Goal: Navigation & Orientation: Find specific page/section

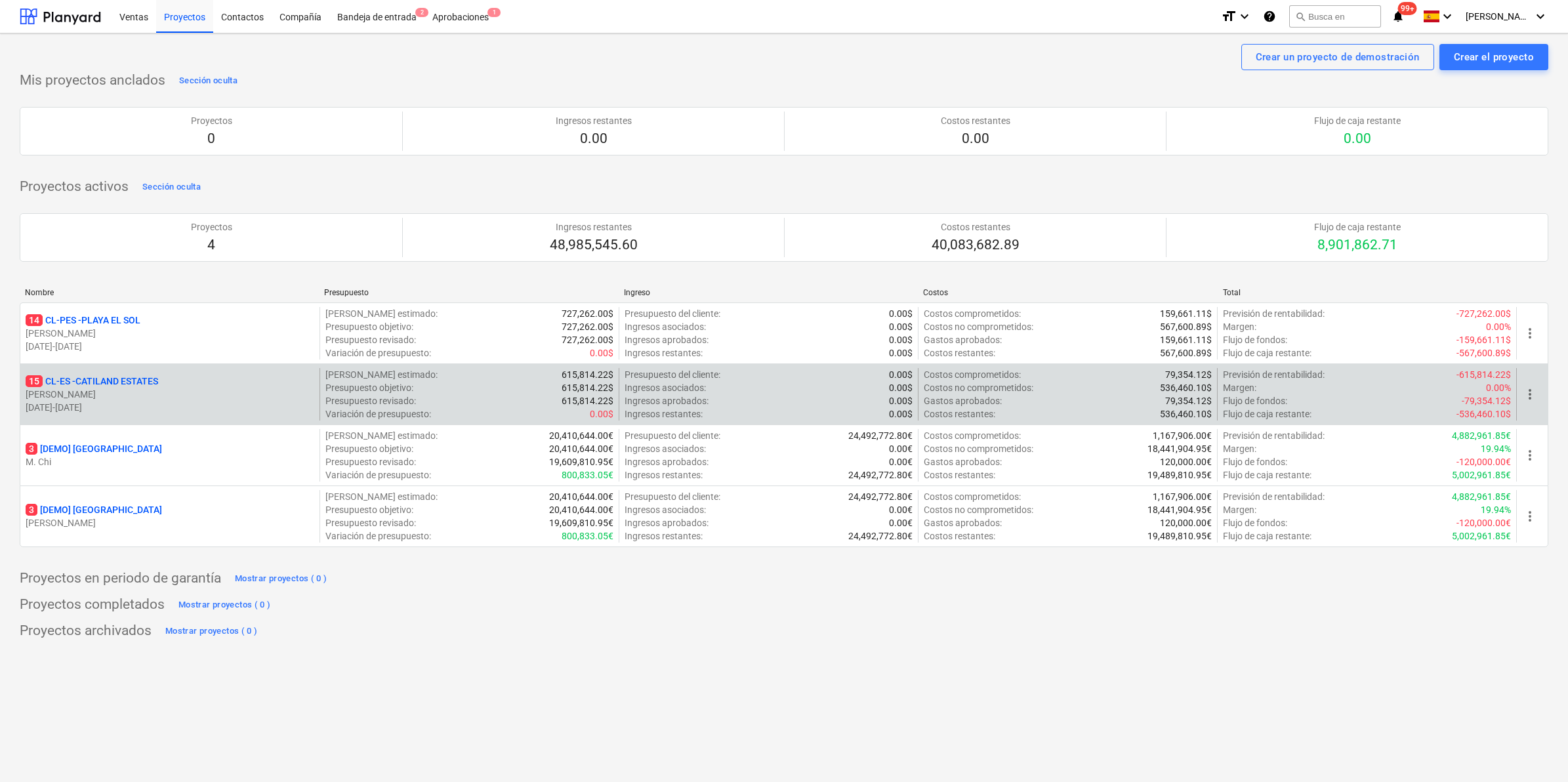
click at [131, 385] on p "15 CL-ES - CATILAND ESTATES" at bounding box center [91, 381] width 132 height 13
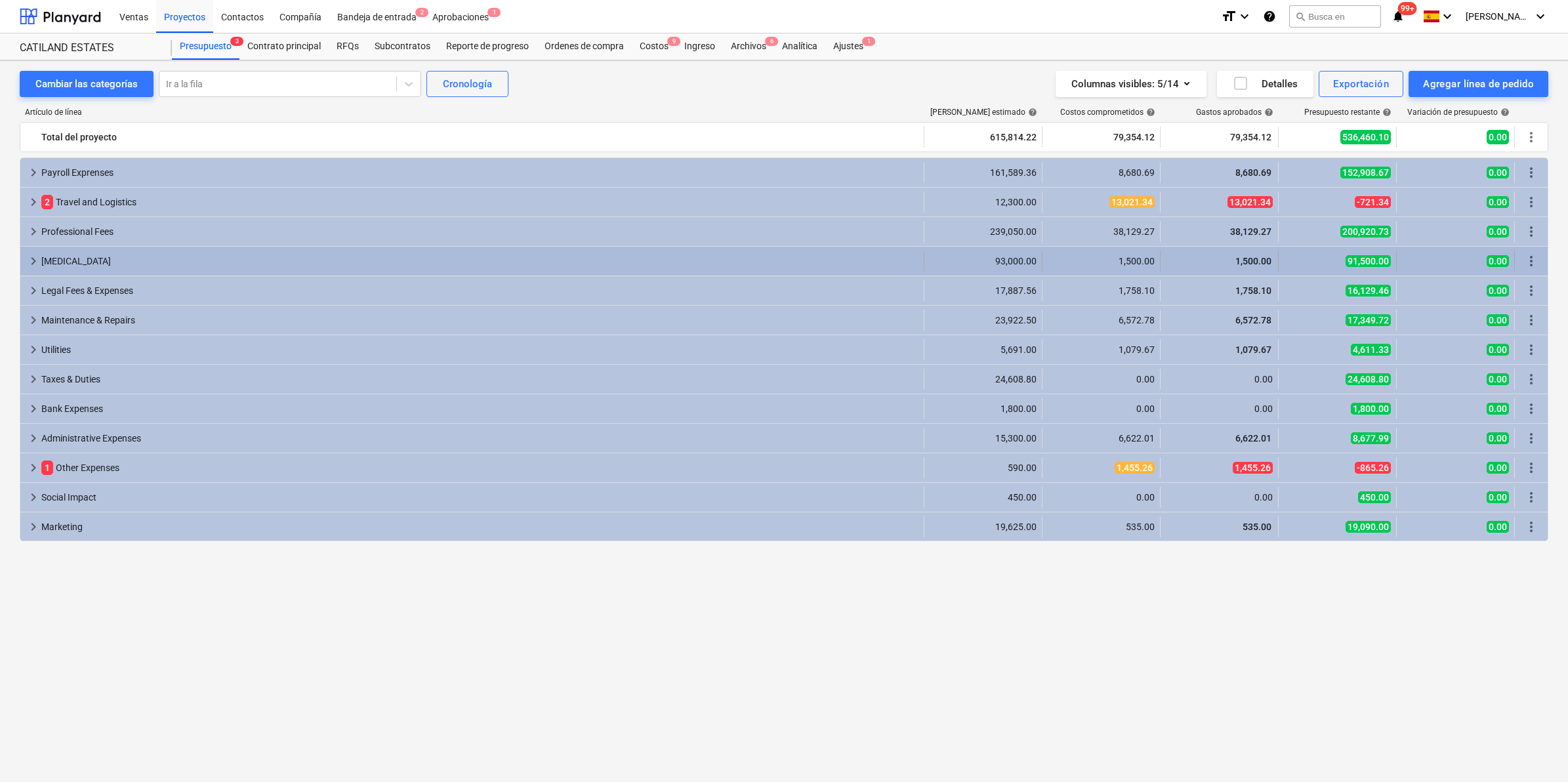
click at [33, 258] on span "keyboard_arrow_right" at bounding box center [33, 260] width 15 height 15
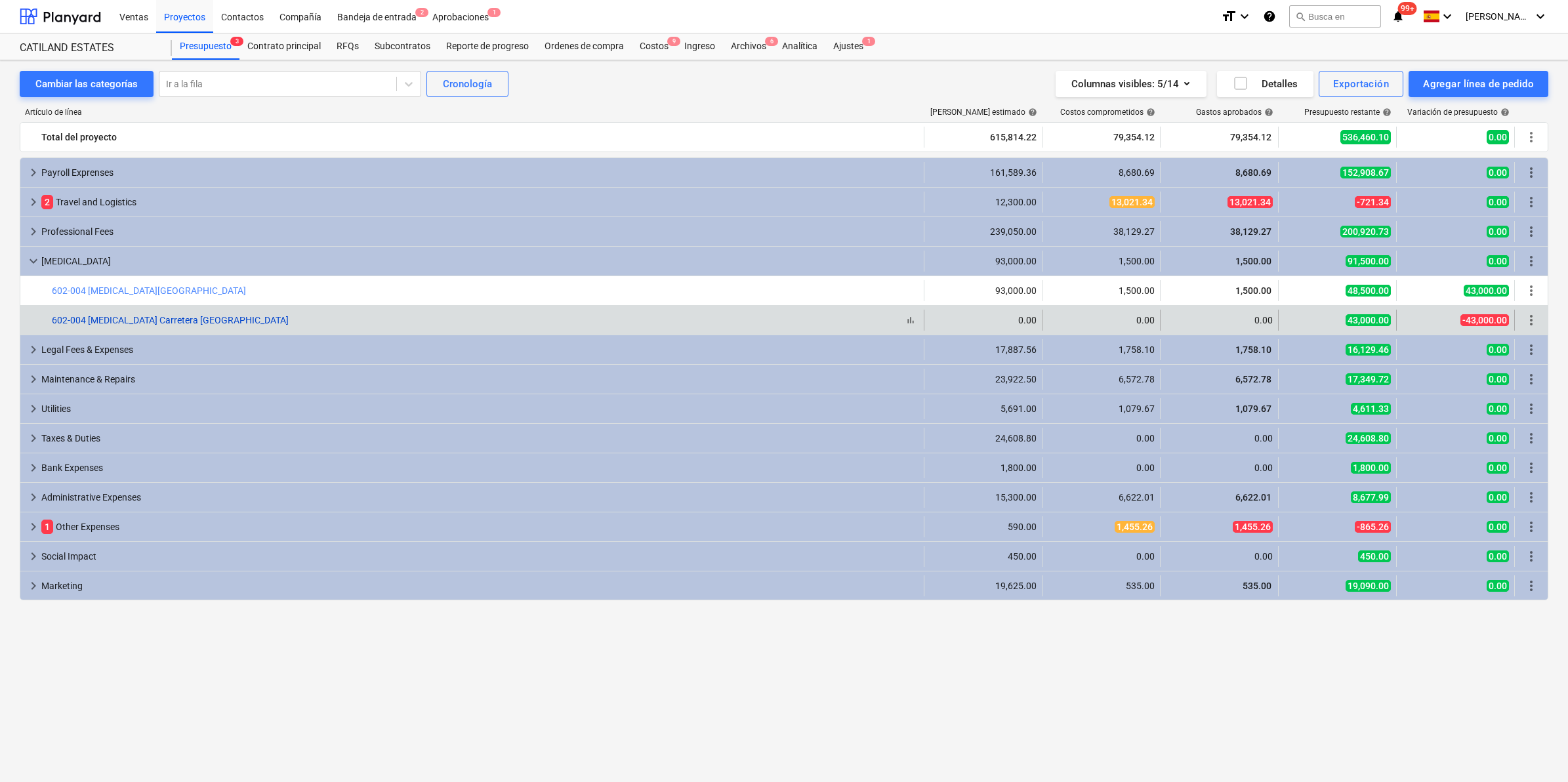
click at [198, 318] on link "602-004 [MEDICAL_DATA] Carretera [GEOGRAPHIC_DATA]" at bounding box center [170, 320] width 237 height 11
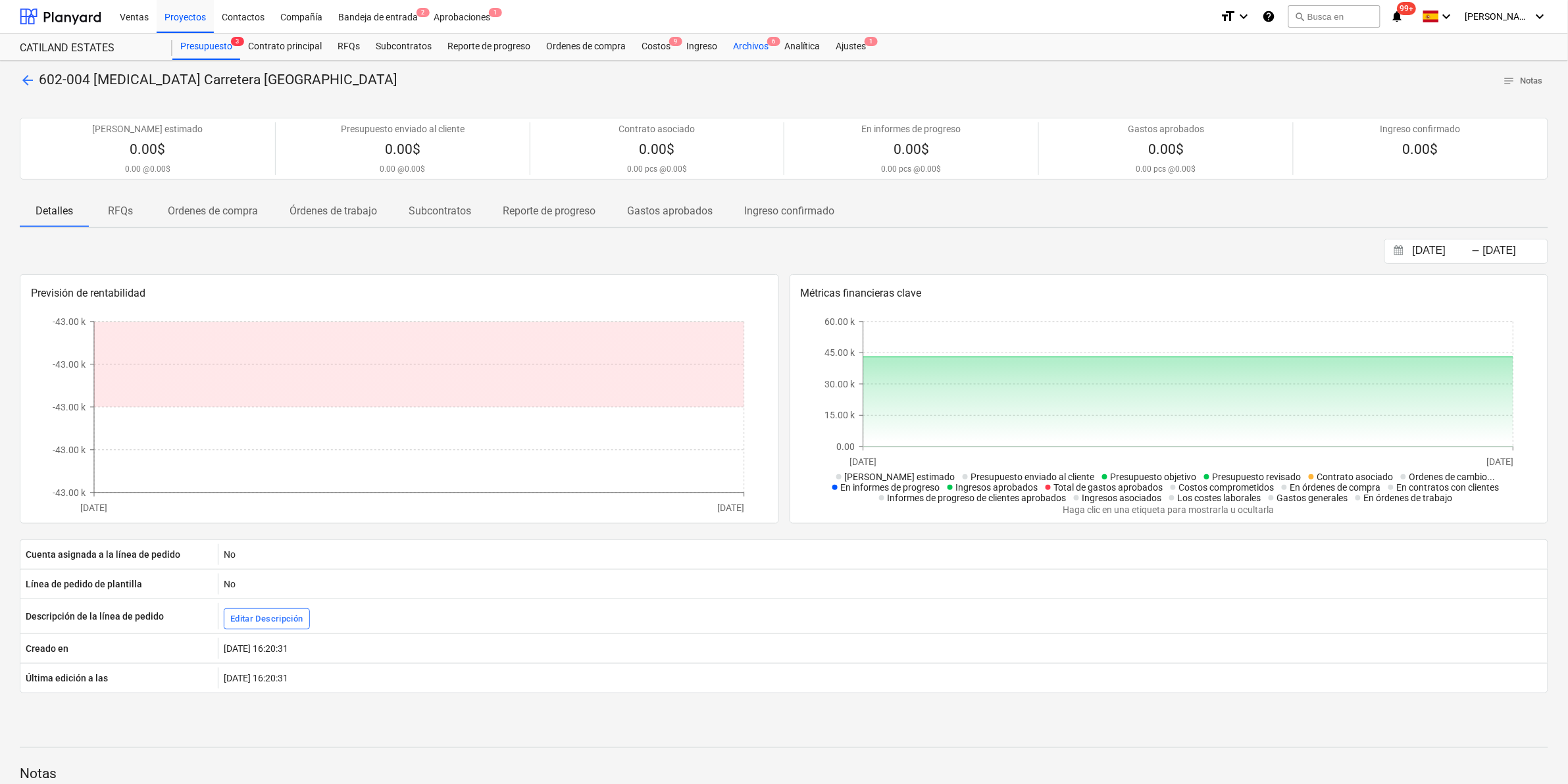
click at [742, 38] on div "Archivos 6" at bounding box center [751, 46] width 51 height 26
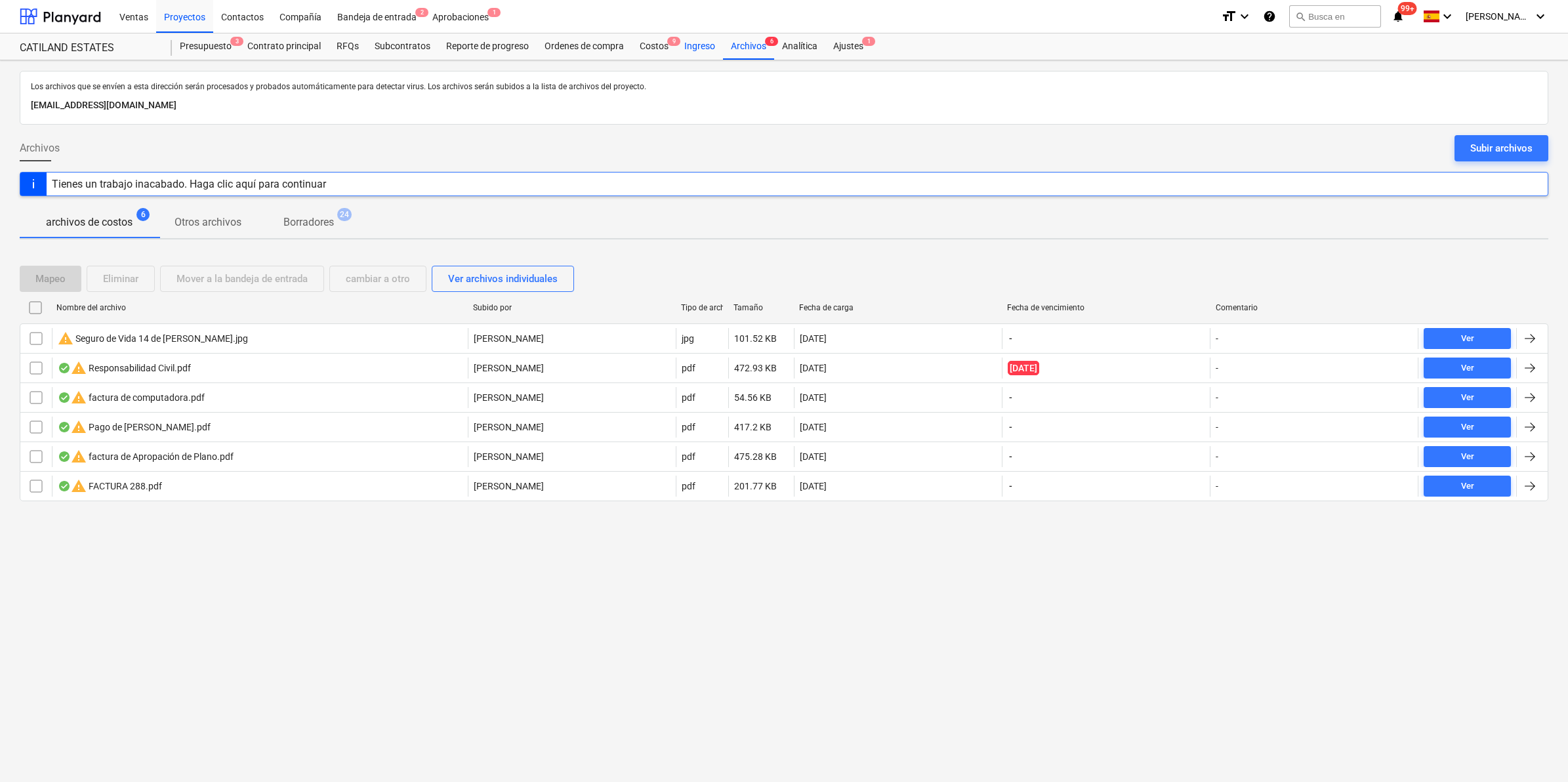
click at [677, 48] on div "Ingreso" at bounding box center [699, 46] width 46 height 26
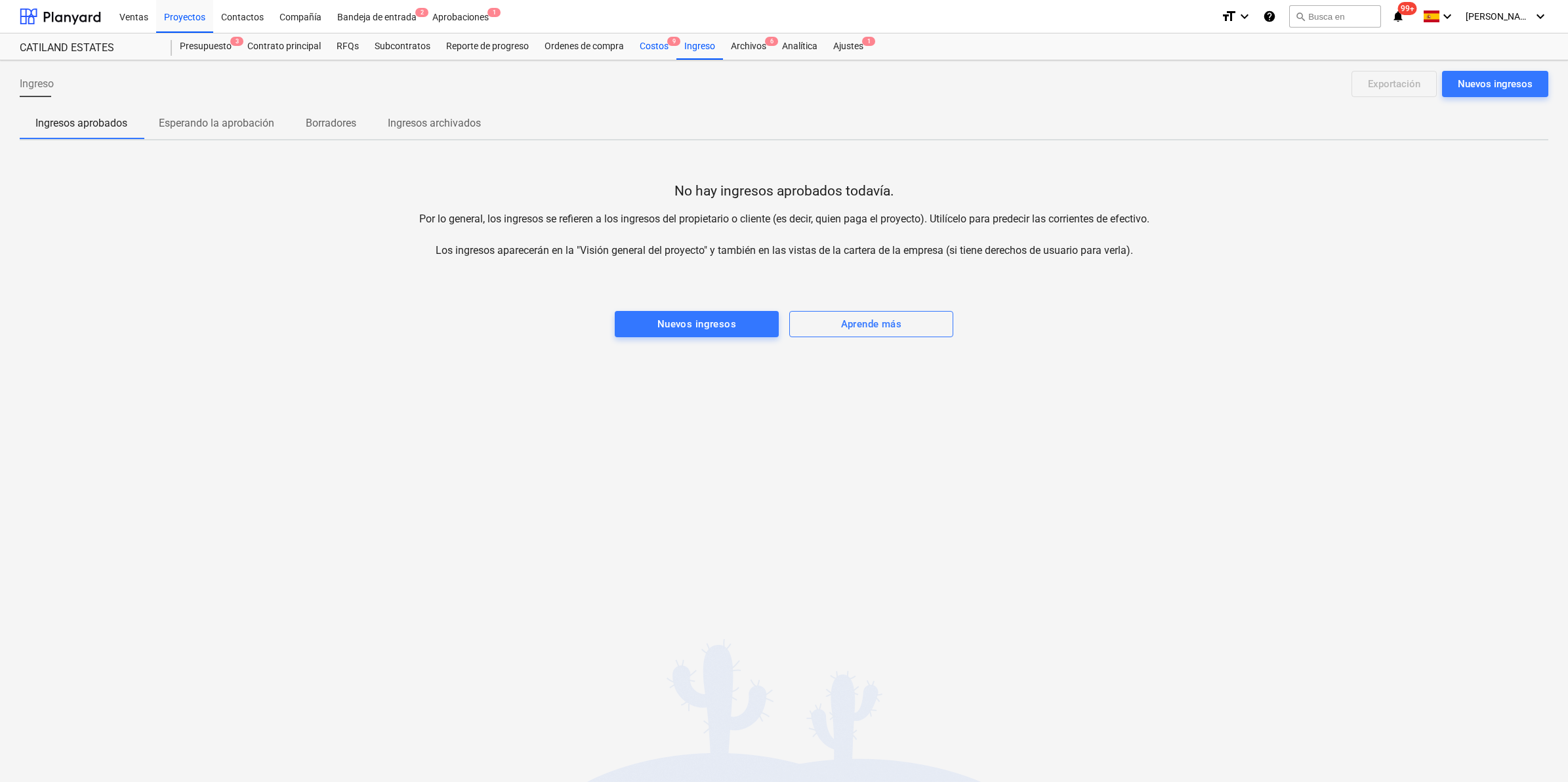
click at [656, 47] on div "Costos 9" at bounding box center [654, 46] width 44 height 26
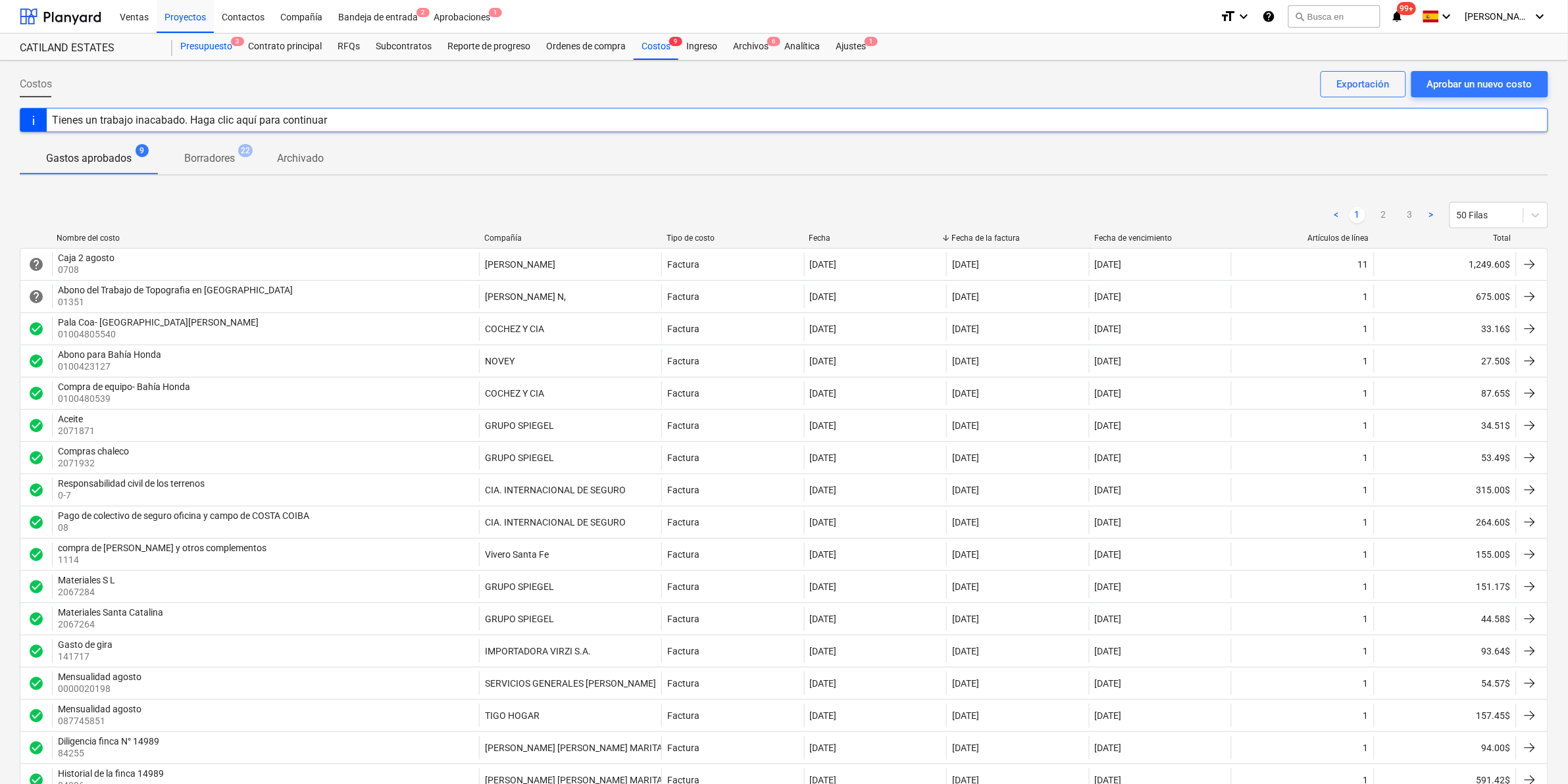
click at [191, 44] on div "Presupuesto 3" at bounding box center [206, 46] width 68 height 26
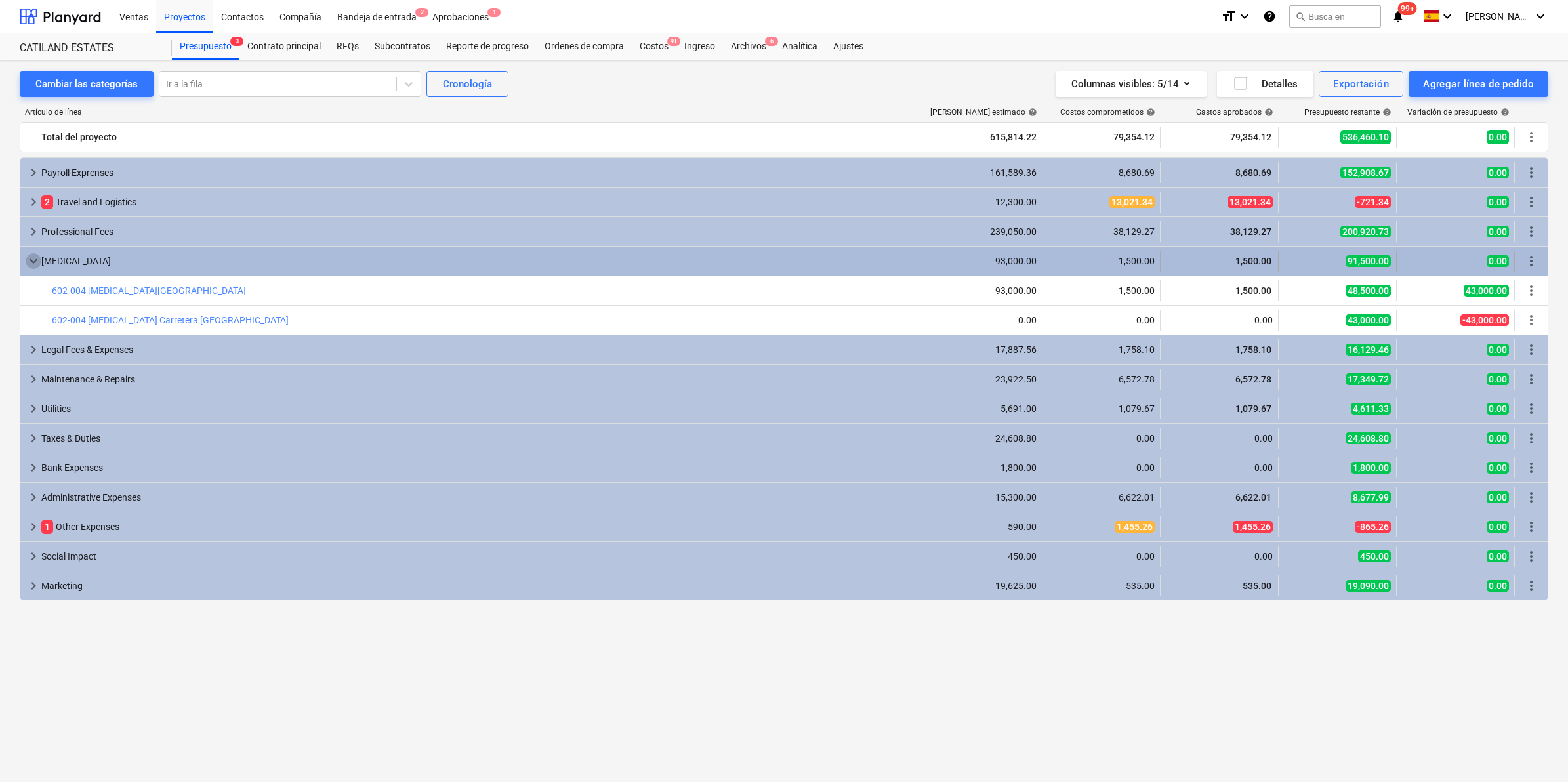
click at [38, 261] on span "keyboard_arrow_down" at bounding box center [33, 260] width 15 height 15
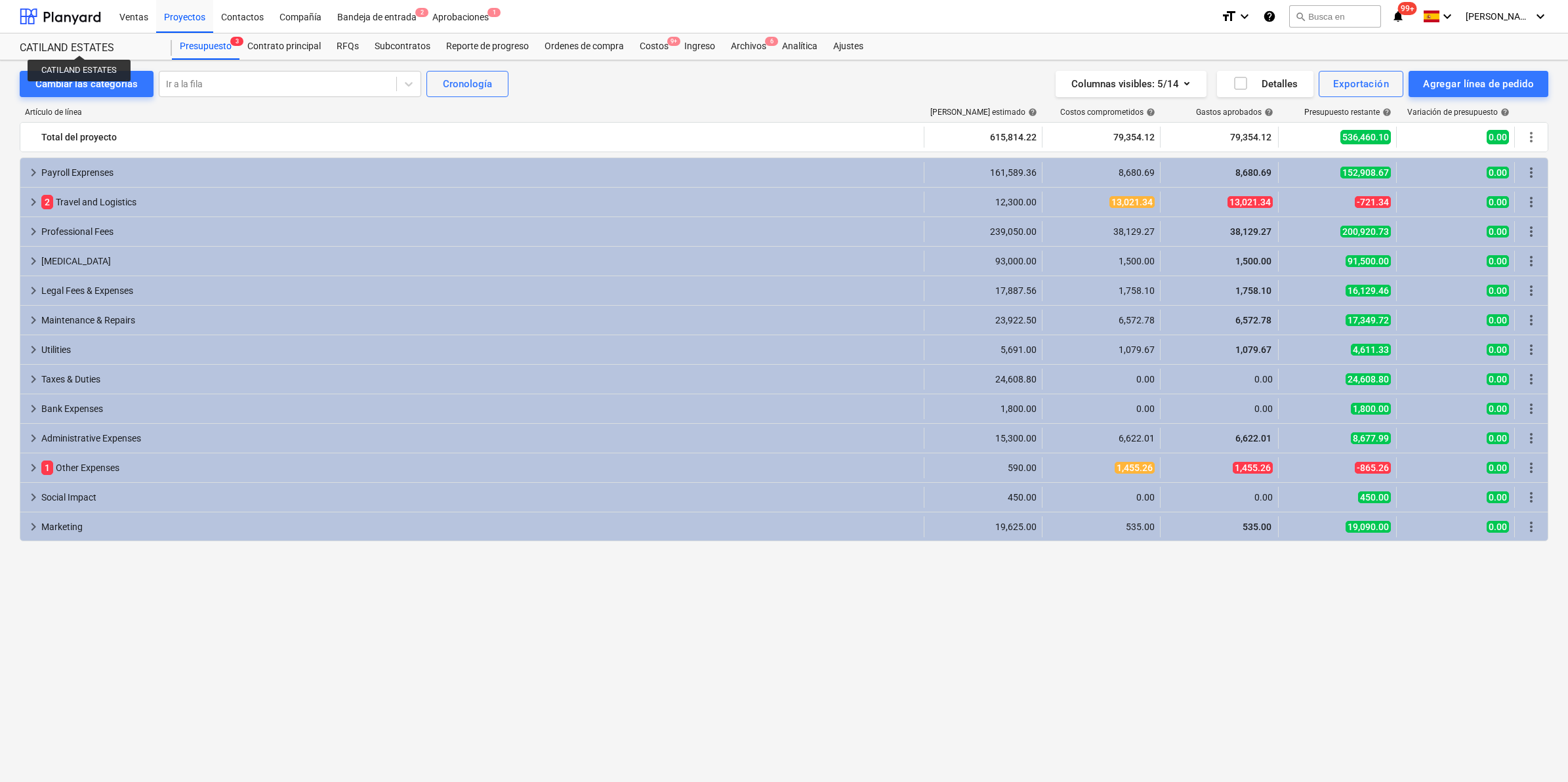
click at [79, 44] on div "CATILAND ESTATES" at bounding box center [87, 48] width 136 height 14
click at [83, 18] on div at bounding box center [60, 16] width 81 height 33
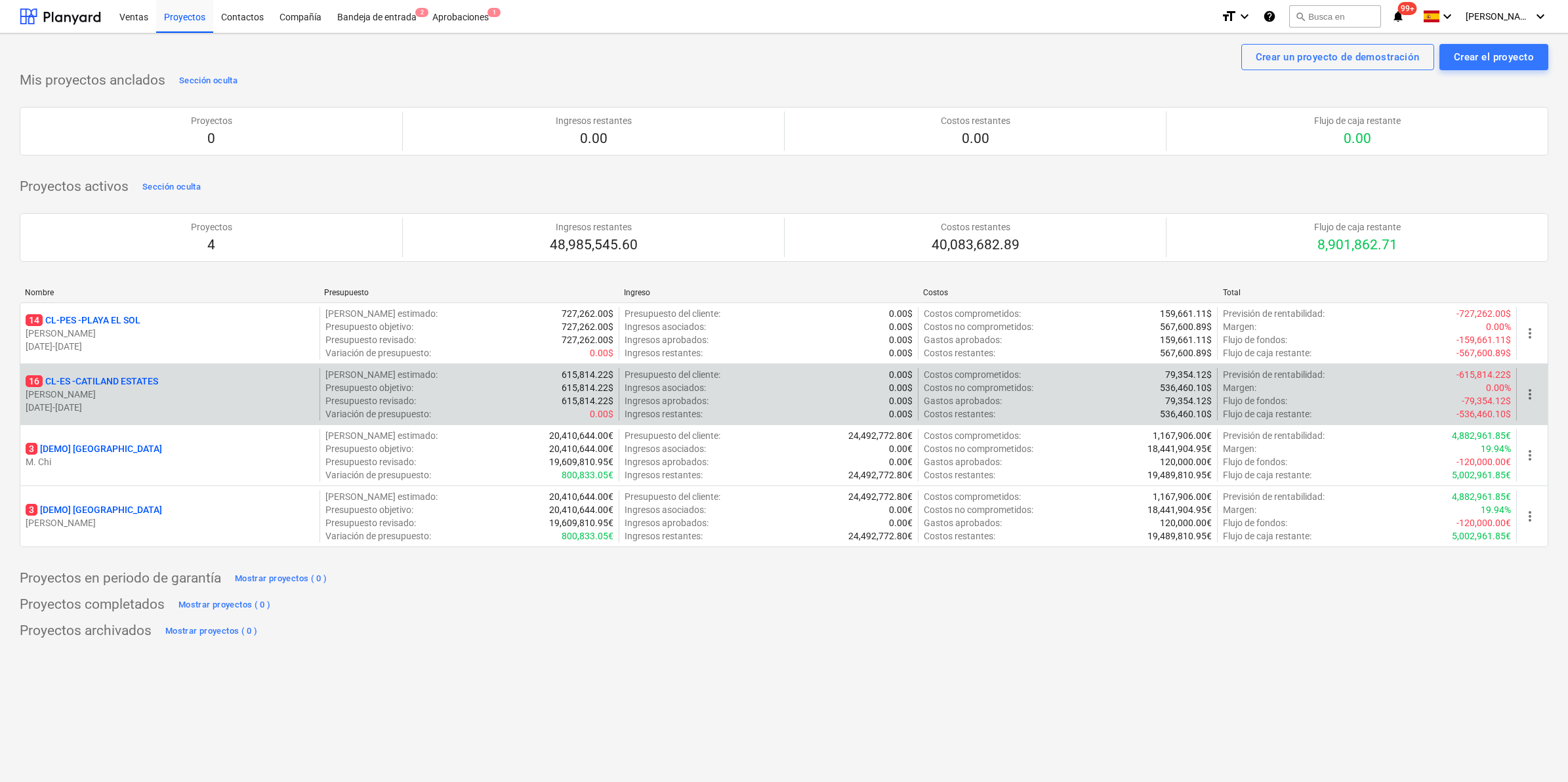
click at [130, 381] on p "16 CL-ES - CATILAND ESTATES" at bounding box center [91, 381] width 132 height 13
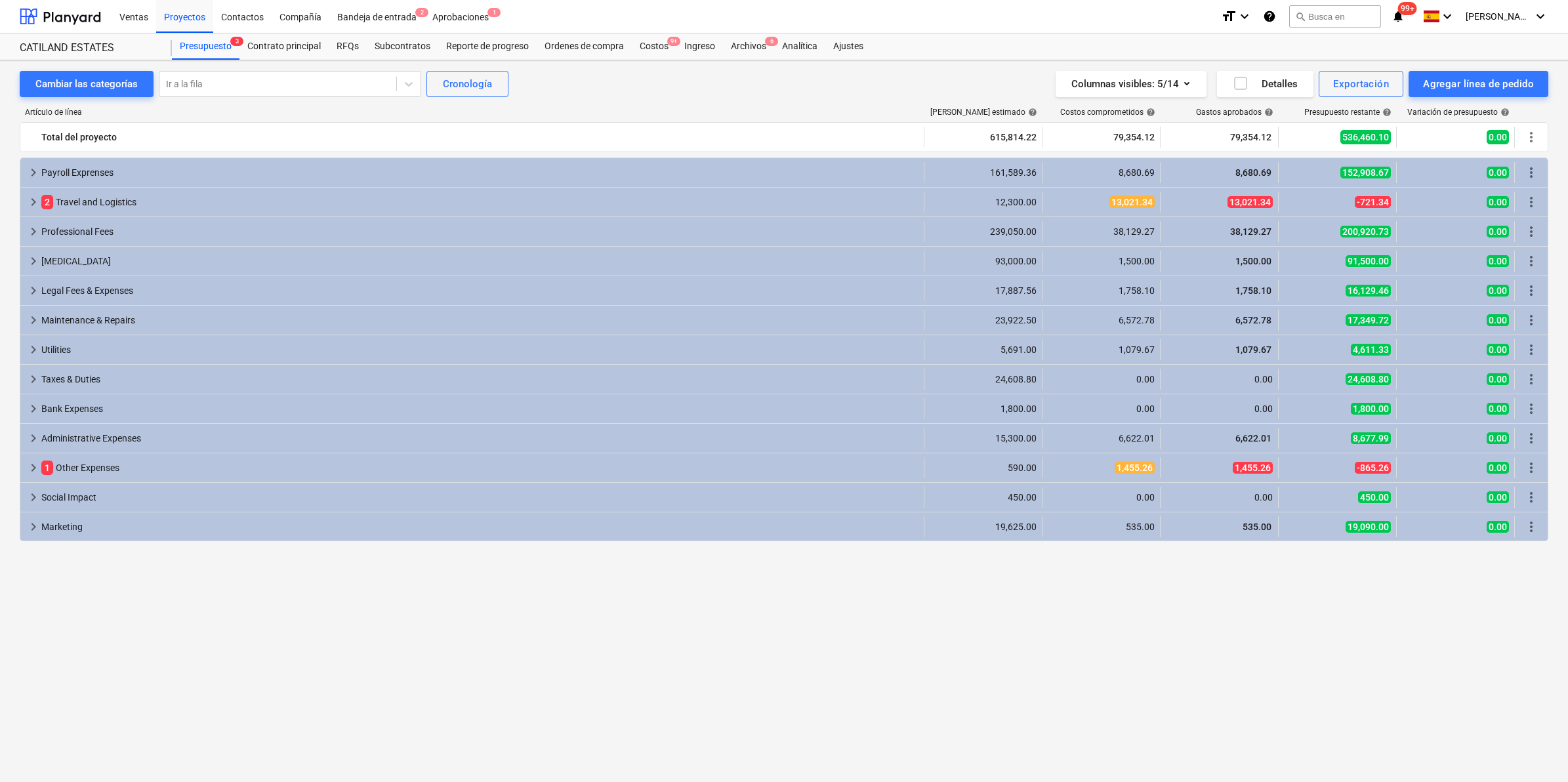
click at [72, 266] on div "[MEDICAL_DATA]" at bounding box center [480, 260] width 877 height 21
